Goal: Task Accomplishment & Management: Manage account settings

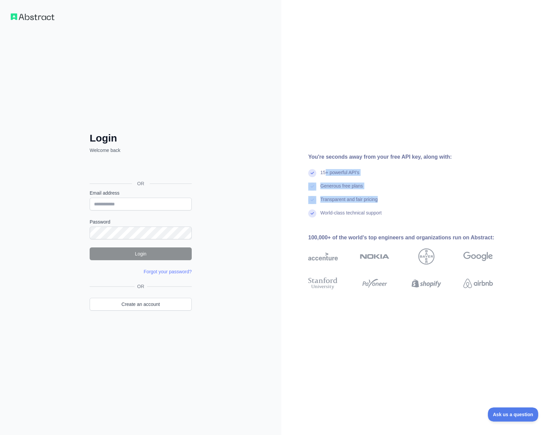
drag, startPoint x: 393, startPoint y: 205, endPoint x: 325, endPoint y: 162, distance: 80.1
click at [324, 168] on div "You're seconds away from your free API key, along with: 15+ powerful API's Gene…" at bounding box center [403, 217] width 244 height 129
click at [316, 147] on div "You're seconds away from your free API key, along with: 15+ powerful API's Gene…" at bounding box center [416, 217] width 271 height 435
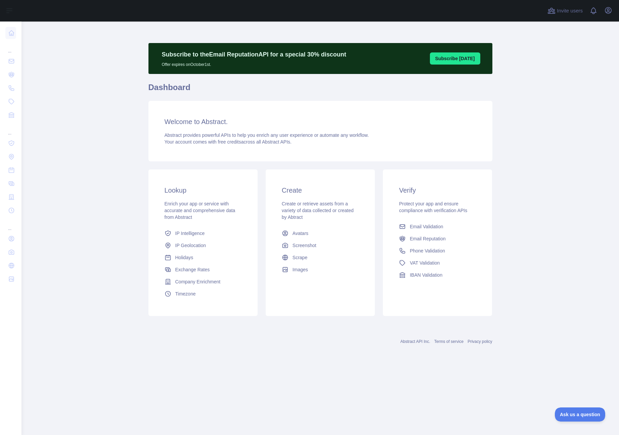
click at [515, 130] on main "Subscribe to the Email Reputation API for a special 30 % discount Offer expires…" at bounding box center [319, 227] width 597 height 413
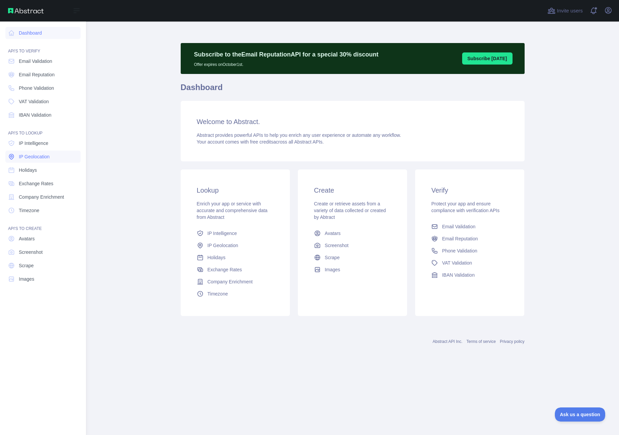
click at [37, 158] on span "IP Geolocation" at bounding box center [34, 156] width 31 height 7
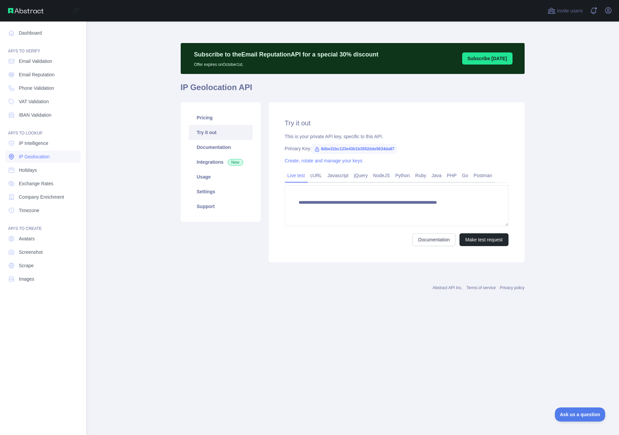
type textarea "**********"
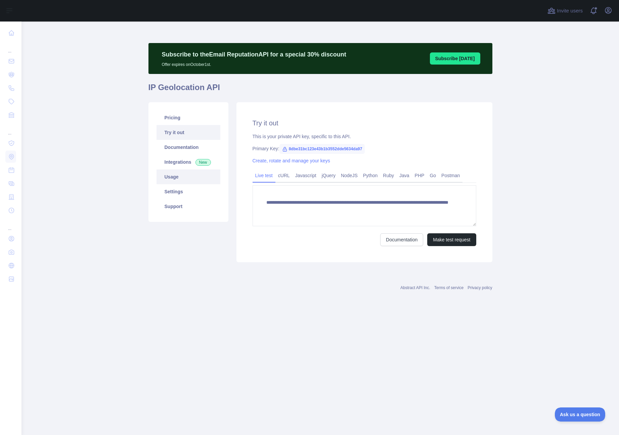
click at [172, 179] on link "Usage" at bounding box center [189, 176] width 64 height 15
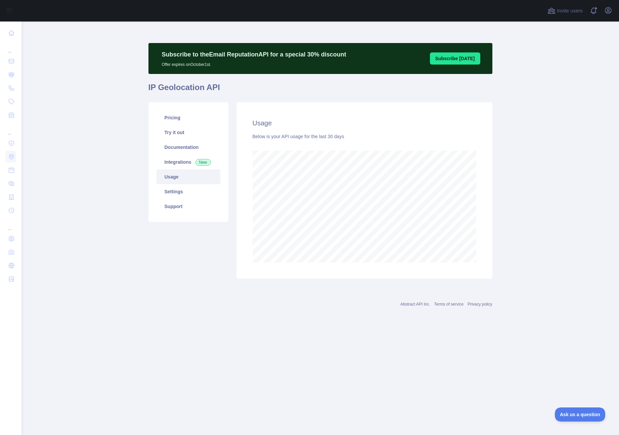
scroll to position [413, 597]
click at [171, 119] on link "Pricing" at bounding box center [189, 117] width 64 height 15
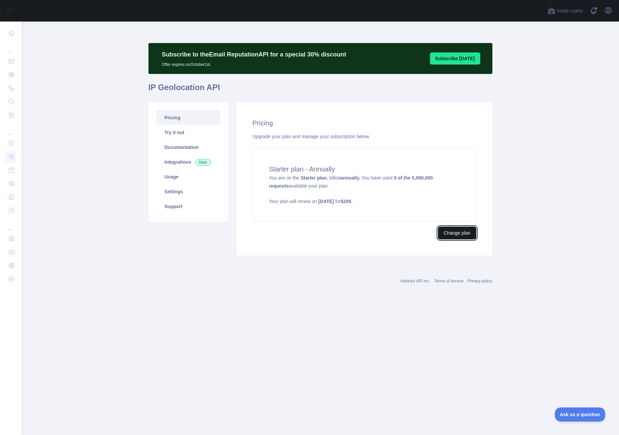
click at [467, 235] on button "Change plan" at bounding box center [457, 232] width 38 height 13
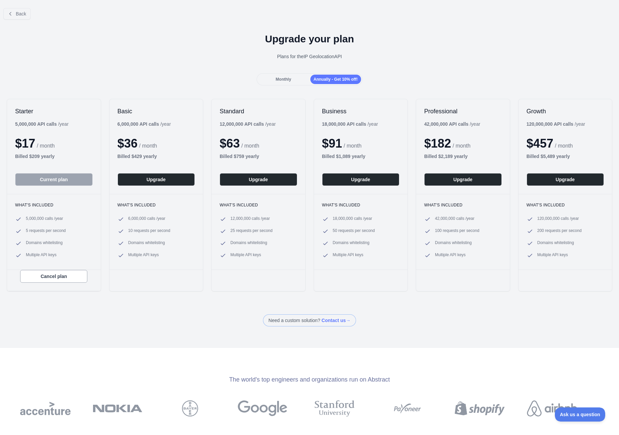
click at [278, 79] on span "Monthly" at bounding box center [283, 79] width 15 height 5
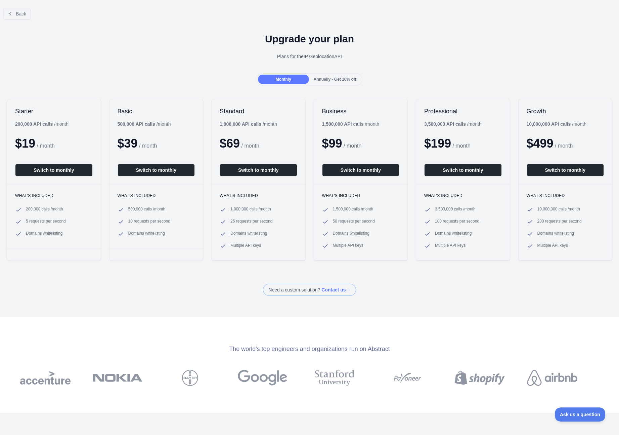
click at [341, 82] on div "Annually - Get 10% off!" at bounding box center [335, 79] width 51 height 9
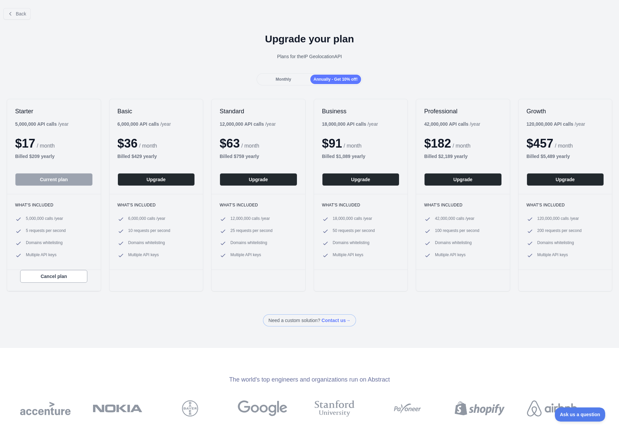
click at [285, 80] on span "Monthly" at bounding box center [283, 79] width 15 height 5
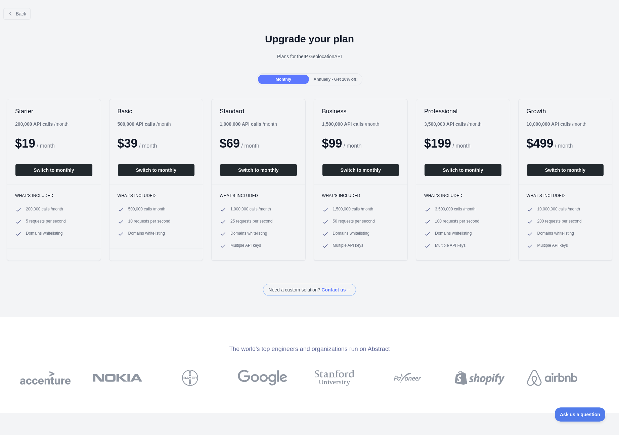
click at [328, 81] on span "Annually - Get 10% off!" at bounding box center [336, 79] width 44 height 5
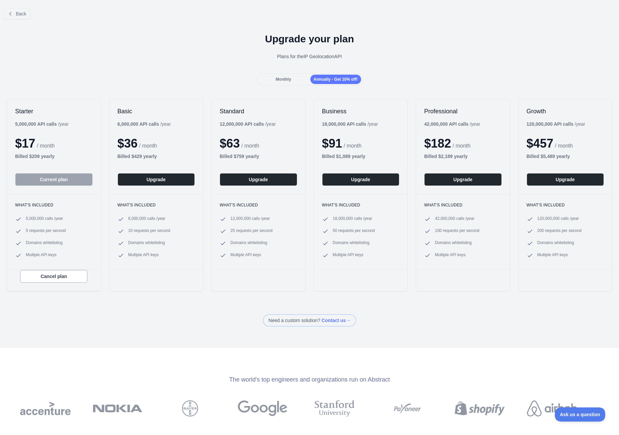
click at [290, 81] on span "Monthly" at bounding box center [283, 79] width 15 height 5
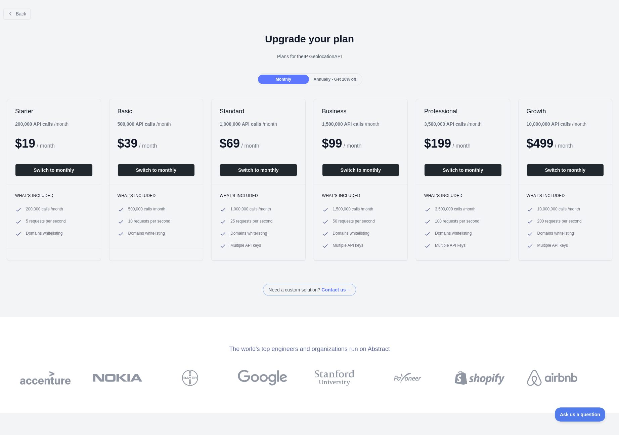
click at [349, 81] on span "Annually - Get 10% off!" at bounding box center [336, 79] width 44 height 5
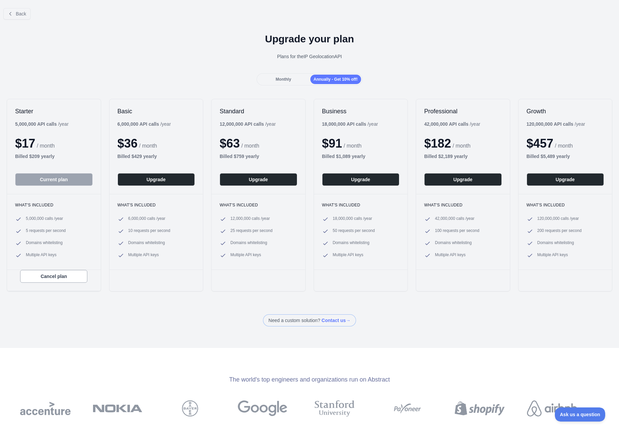
click at [292, 79] on div "Monthly" at bounding box center [283, 79] width 51 height 9
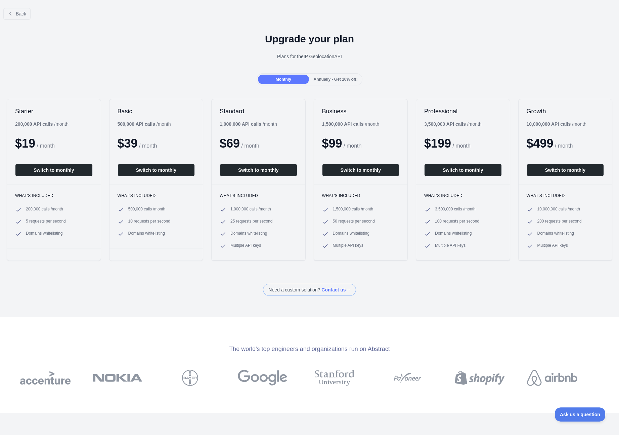
click at [333, 81] on span "Annually - Get 10% off!" at bounding box center [336, 79] width 44 height 5
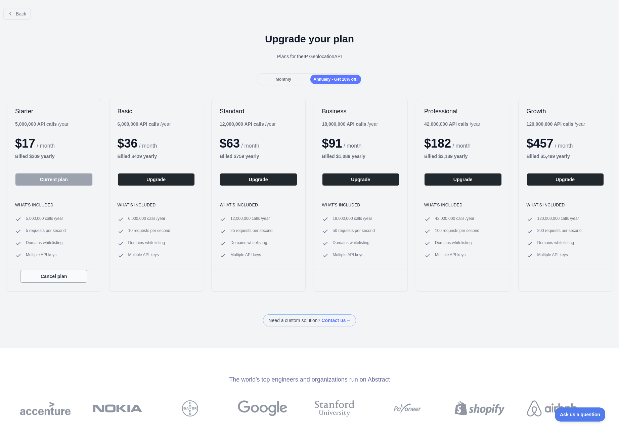
click at [65, 281] on button "Cancel plan" at bounding box center [53, 276] width 67 height 13
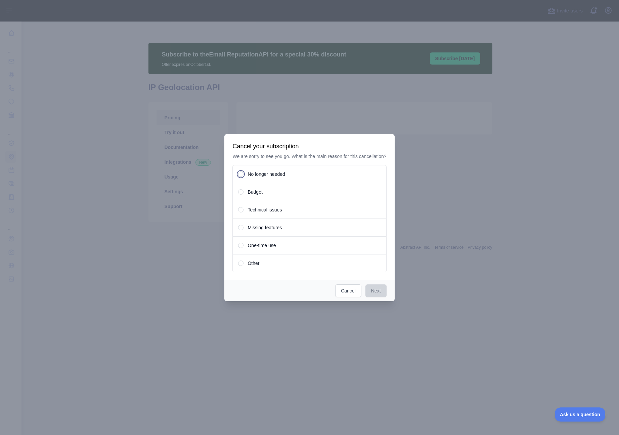
click at [269, 177] on span "No longer needed" at bounding box center [266, 174] width 37 height 7
click at [380, 295] on button "Next" at bounding box center [375, 290] width 21 height 13
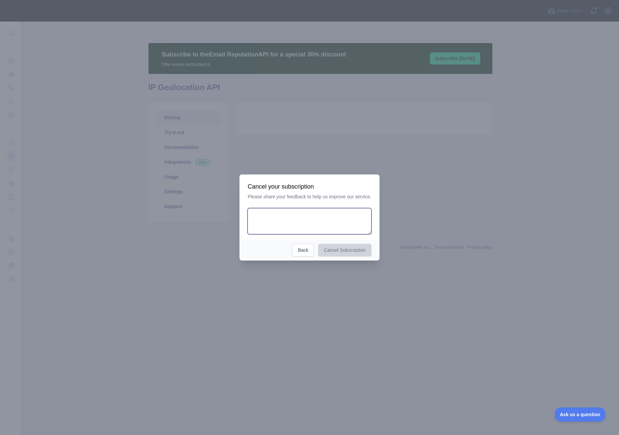
click at [307, 219] on textarea at bounding box center [310, 221] width 124 height 26
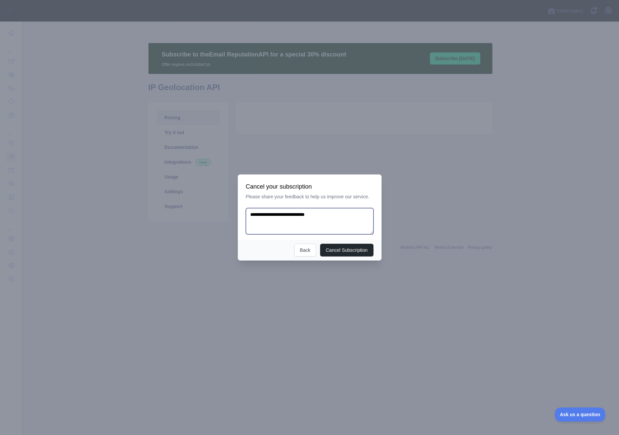
drag, startPoint x: 295, startPoint y: 214, endPoint x: 333, endPoint y: 214, distance: 38.0
click at [333, 214] on textarea "**********" at bounding box center [310, 221] width 128 height 26
type textarea "**********"
click at [303, 252] on button "Back" at bounding box center [305, 249] width 22 height 13
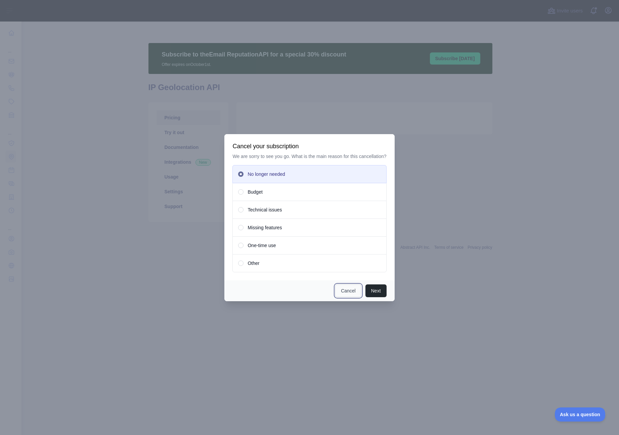
click at [350, 296] on button "Cancel" at bounding box center [348, 290] width 26 height 13
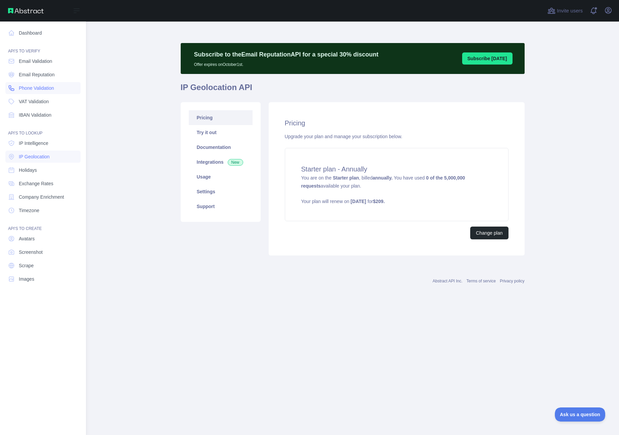
click at [45, 90] on span "Phone Validation" at bounding box center [36, 88] width 35 height 7
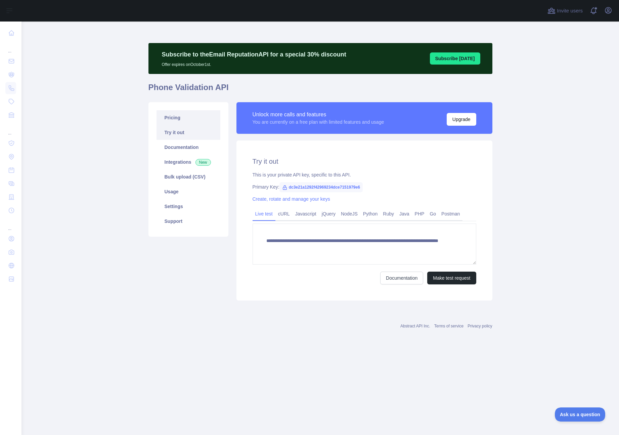
click at [176, 119] on link "Pricing" at bounding box center [189, 117] width 64 height 15
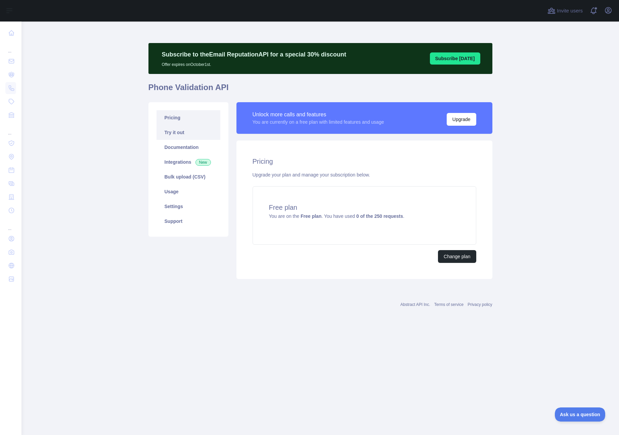
click at [185, 135] on link "Try it out" at bounding box center [189, 132] width 64 height 15
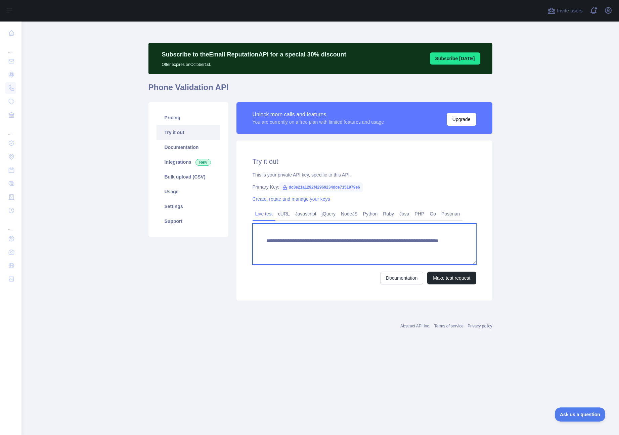
click at [411, 249] on textarea "**********" at bounding box center [365, 243] width 224 height 41
click at [386, 235] on textarea "**********" at bounding box center [365, 243] width 224 height 41
drag, startPoint x: 432, startPoint y: 247, endPoint x: 248, endPoint y: 227, distance: 185.2
click at [248, 227] on div "**********" at bounding box center [364, 220] width 256 height 160
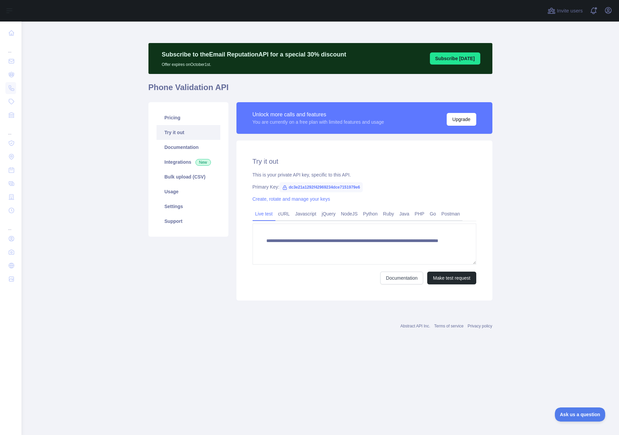
click at [552, 169] on main "**********" at bounding box center [319, 227] width 597 height 413
click at [188, 148] on link "Documentation" at bounding box center [189, 147] width 64 height 15
click at [185, 146] on link "Documentation" at bounding box center [189, 147] width 64 height 15
click at [194, 193] on link "Usage" at bounding box center [189, 191] width 64 height 15
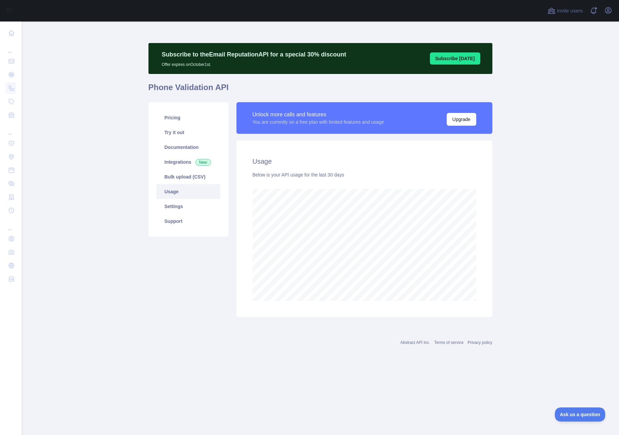
scroll to position [413, 597]
click at [578, 341] on main "Subscribe to the Email Reputation API for a special 30 % discount Offer expires…" at bounding box center [319, 227] width 597 height 413
click at [187, 207] on link "Settings" at bounding box center [189, 206] width 64 height 15
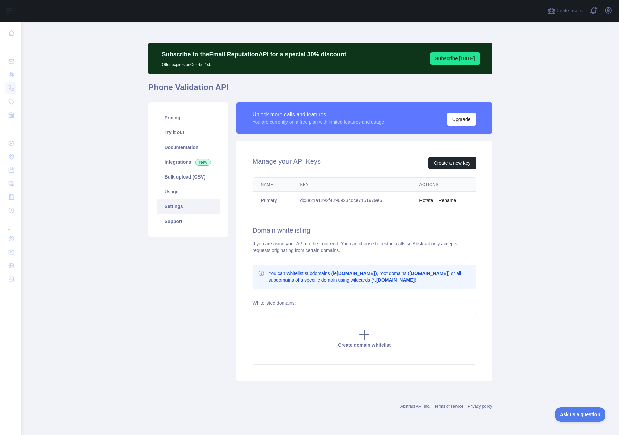
click at [512, 236] on main "Subscribe to the Email Reputation API for a special 30 % discount Offer expires…" at bounding box center [319, 227] width 597 height 413
click at [189, 118] on link "Pricing" at bounding box center [189, 117] width 64 height 15
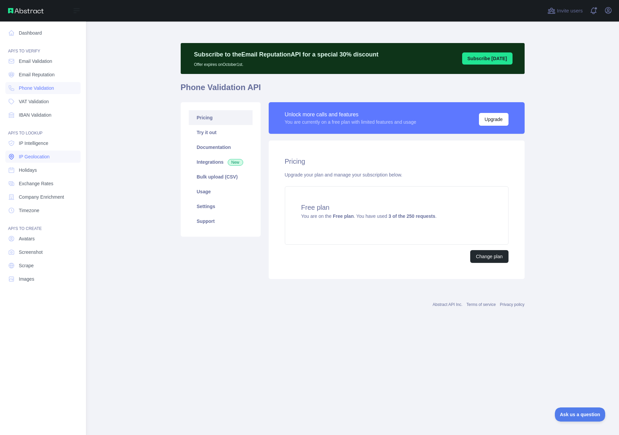
click at [38, 151] on link "IP Geolocation" at bounding box center [42, 156] width 75 height 12
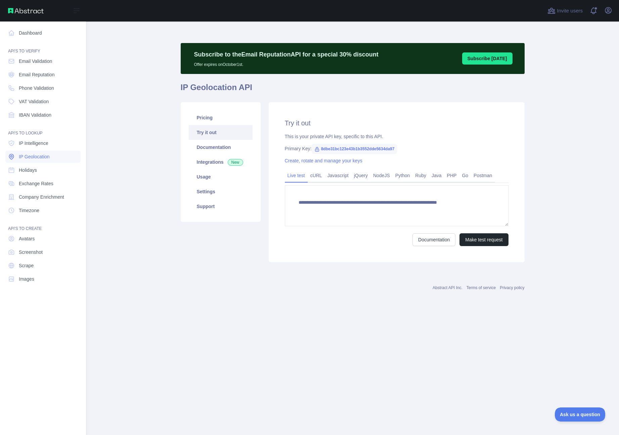
type textarea "**********"
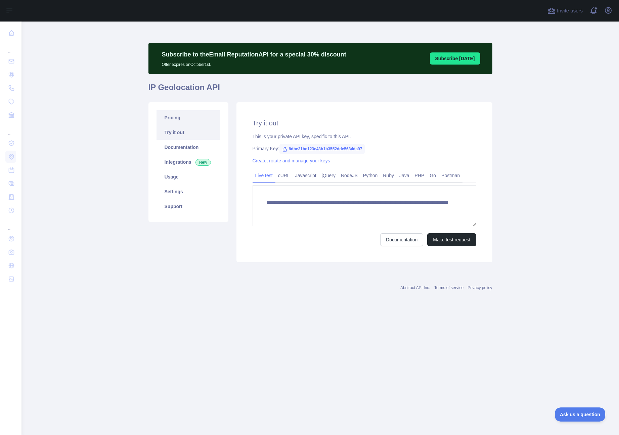
click at [171, 116] on link "Pricing" at bounding box center [189, 117] width 64 height 15
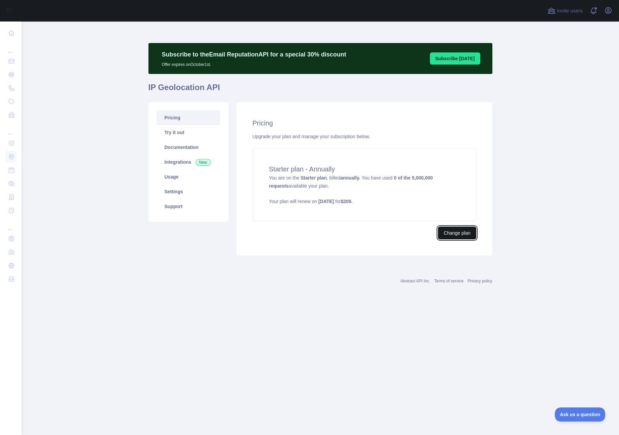
click at [460, 234] on button "Change plan" at bounding box center [457, 232] width 38 height 13
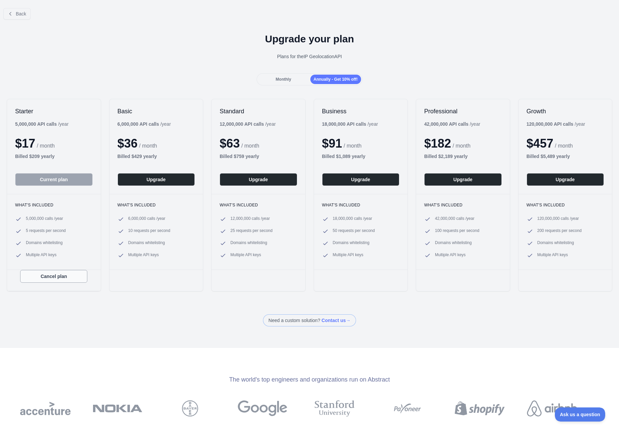
click at [60, 275] on button "Cancel plan" at bounding box center [53, 276] width 67 height 13
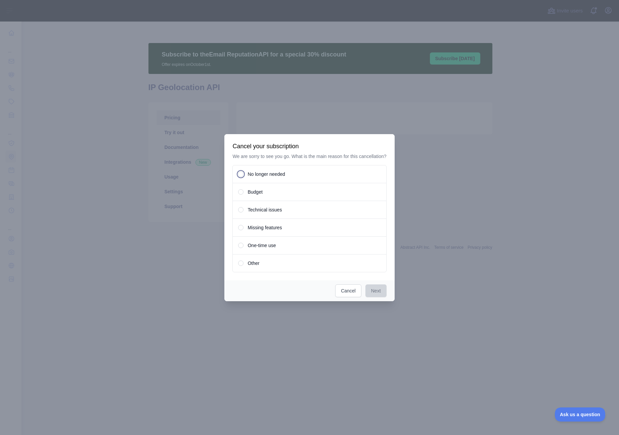
click at [254, 177] on span "No longer needed" at bounding box center [266, 174] width 37 height 7
click at [378, 300] on div "Next Cancel" at bounding box center [309, 290] width 170 height 21
drag, startPoint x: 374, startPoint y: 291, endPoint x: 359, endPoint y: 270, distance: 25.3
click at [372, 289] on button "Next" at bounding box center [375, 290] width 21 height 13
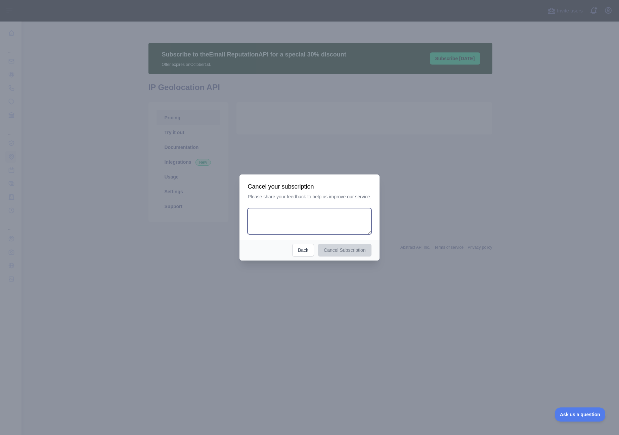
click at [283, 221] on textarea at bounding box center [310, 221] width 124 height 26
type textarea "**********"
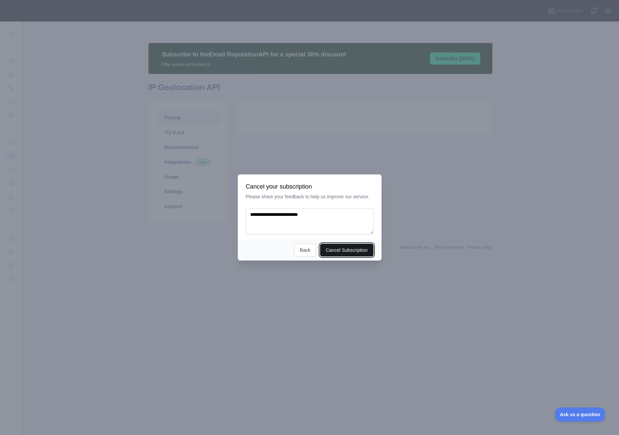
click at [357, 249] on button "Cancel Subscription" at bounding box center [346, 249] width 53 height 13
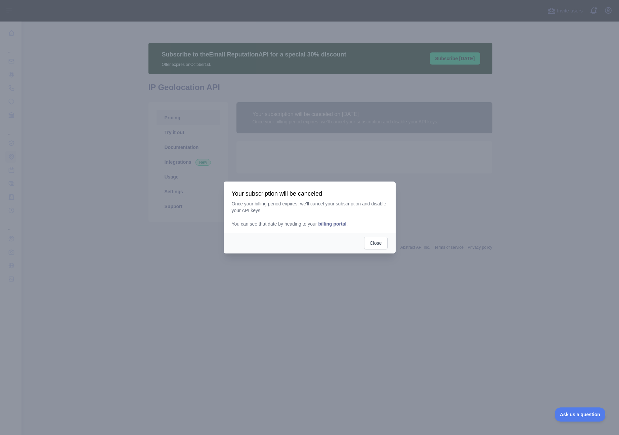
click at [343, 224] on span "billing portal" at bounding box center [332, 223] width 28 height 5
